Goal: Contribute content: Contribute content

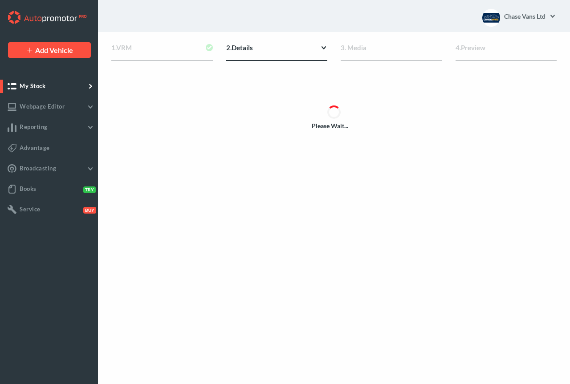
type input "[URL][DOMAIN_NAME]"
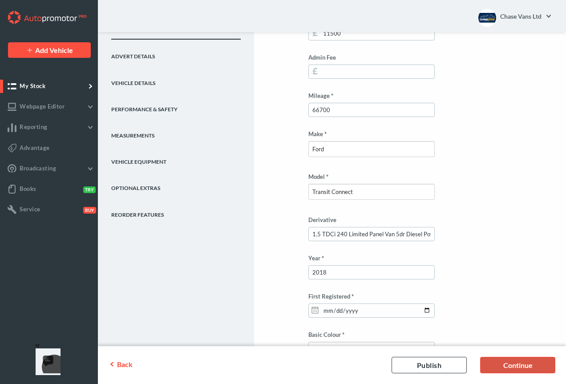
click at [495, 368] on link "Continue" at bounding box center [517, 365] width 75 height 16
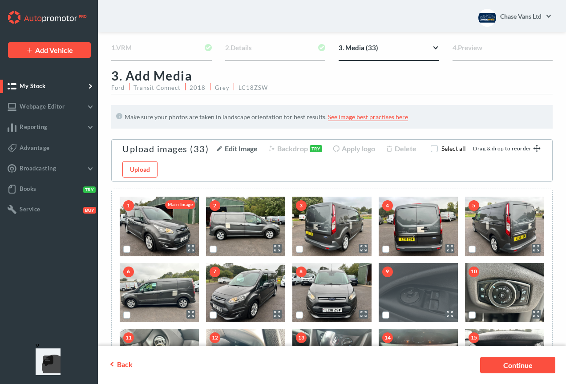
scroll to position [44, 0]
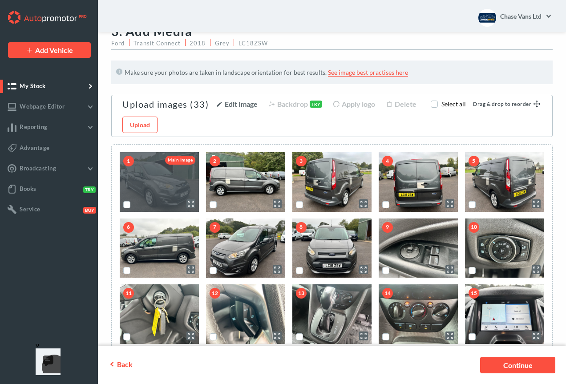
click at [127, 208] on label "scrollable content" at bounding box center [127, 208] width 0 height 0
click at [127, 206] on input "scrollable content" at bounding box center [126, 204] width 6 height 6
checkbox input "true"
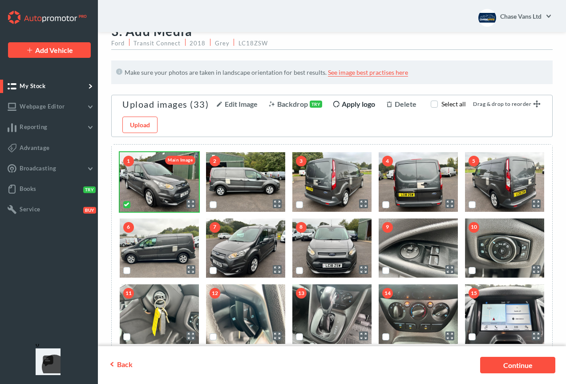
click at [358, 106] on span "Apply logo" at bounding box center [358, 104] width 33 height 8
checkbox input "true"
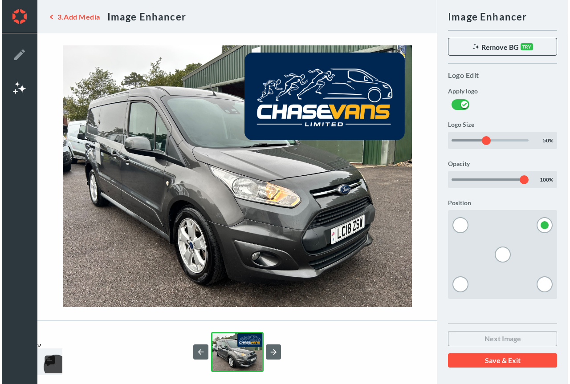
scroll to position [0, 0]
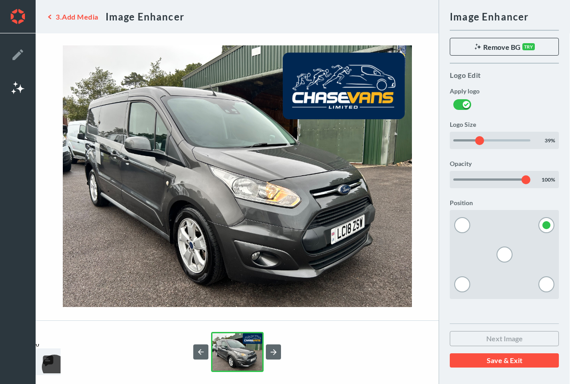
drag, startPoint x: 488, startPoint y: 142, endPoint x: 479, endPoint y: 142, distance: 8.5
type input "39"
click at [479, 142] on input "scrollable content" at bounding box center [491, 140] width 77 height 2
click at [479, 361] on button "Save & Exit" at bounding box center [503, 360] width 109 height 14
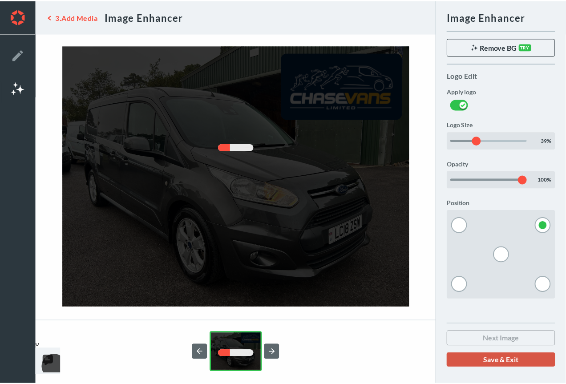
scroll to position [44, 0]
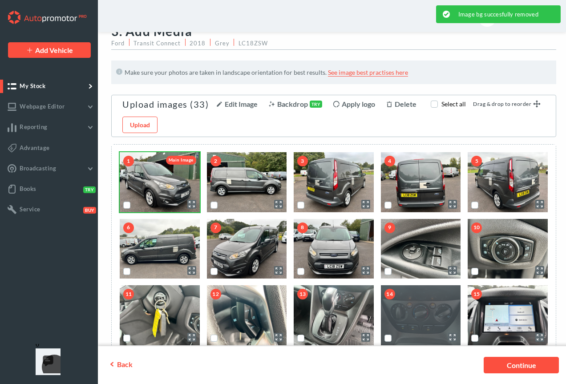
checkbox input "false"
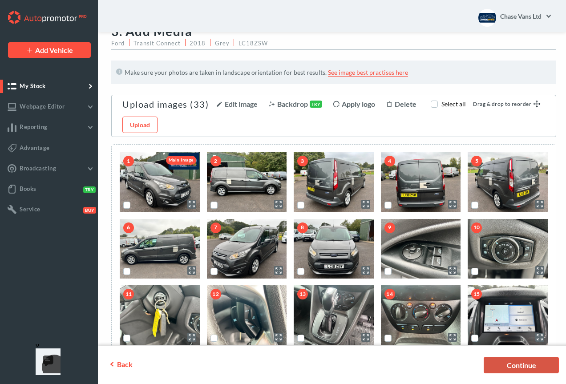
click at [498, 363] on link "Continue" at bounding box center [521, 365] width 75 height 16
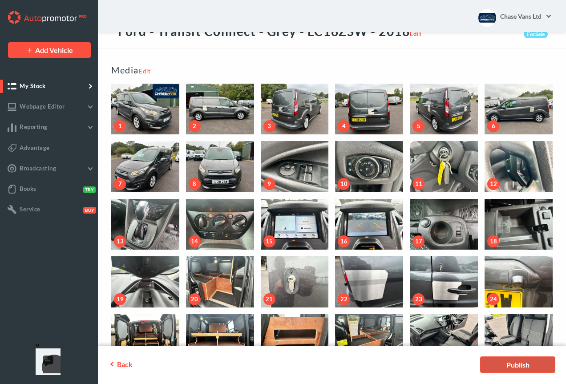
click at [511, 364] on link "Publish" at bounding box center [517, 365] width 75 height 16
